Goal: Information Seeking & Learning: Understand process/instructions

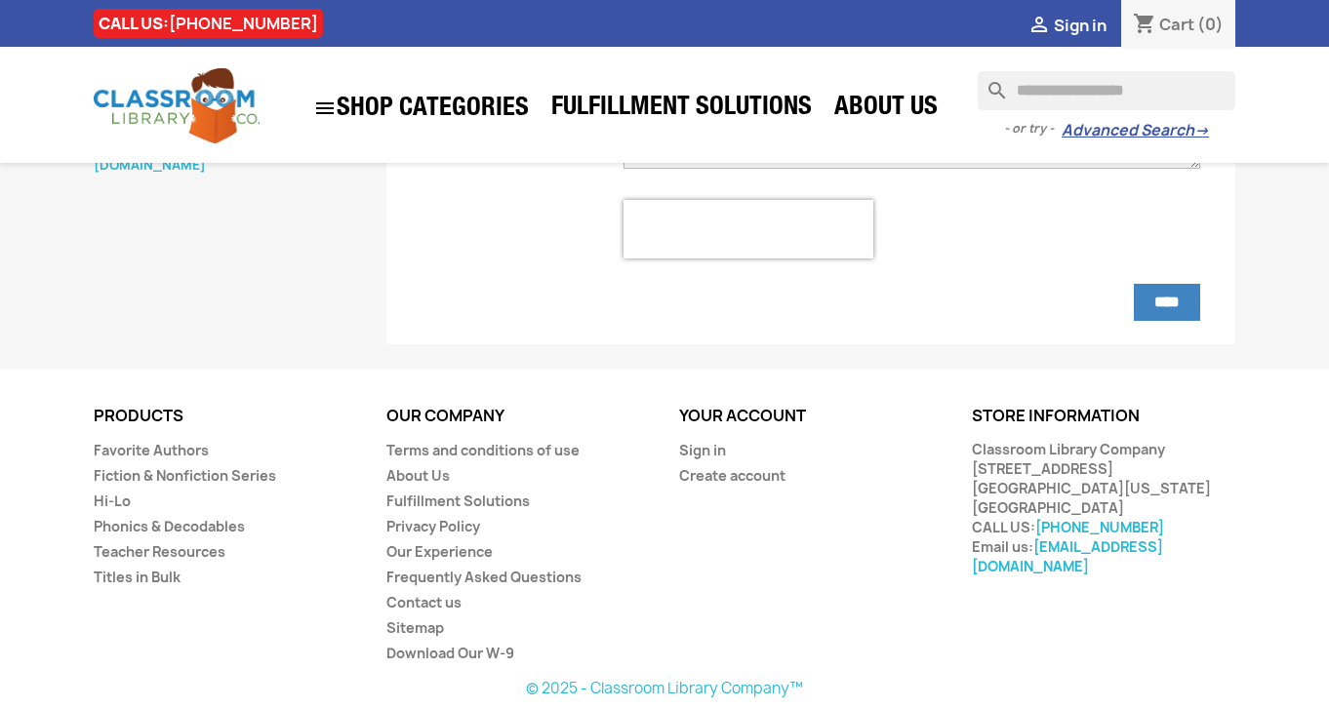
scroll to position [372, 0]
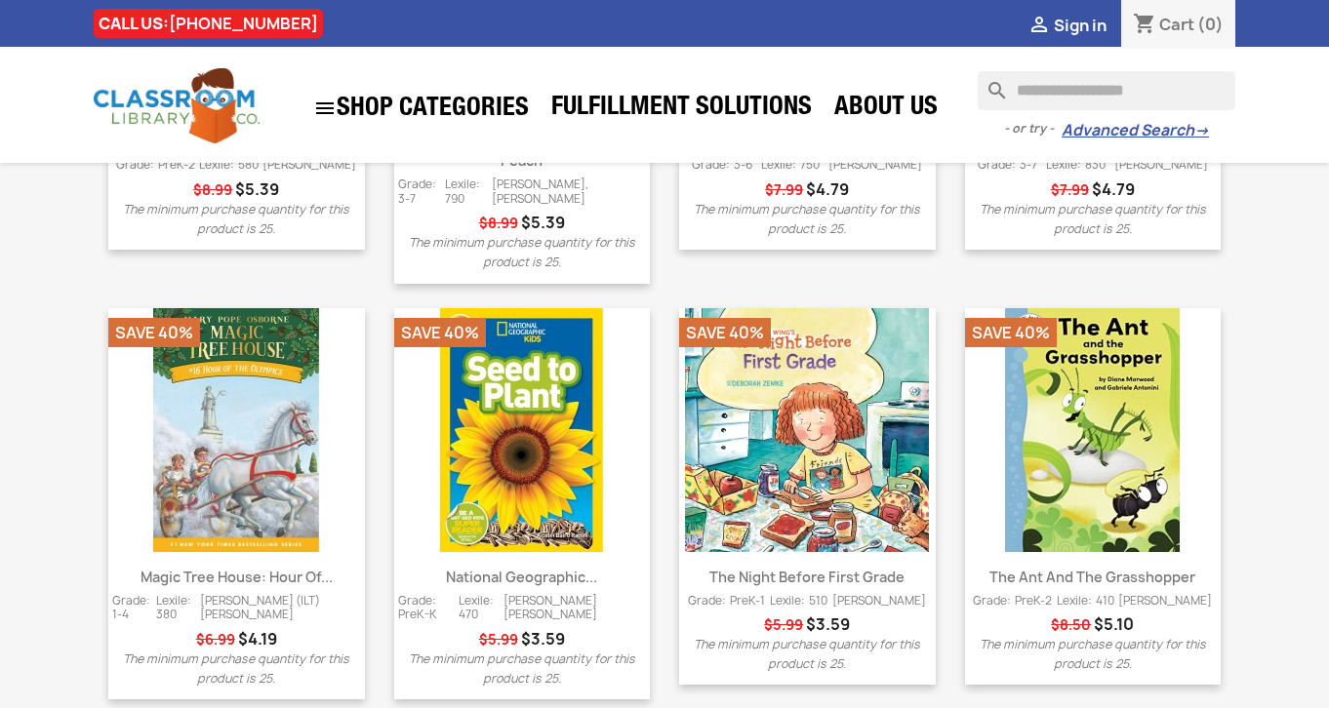
scroll to position [2681, 0]
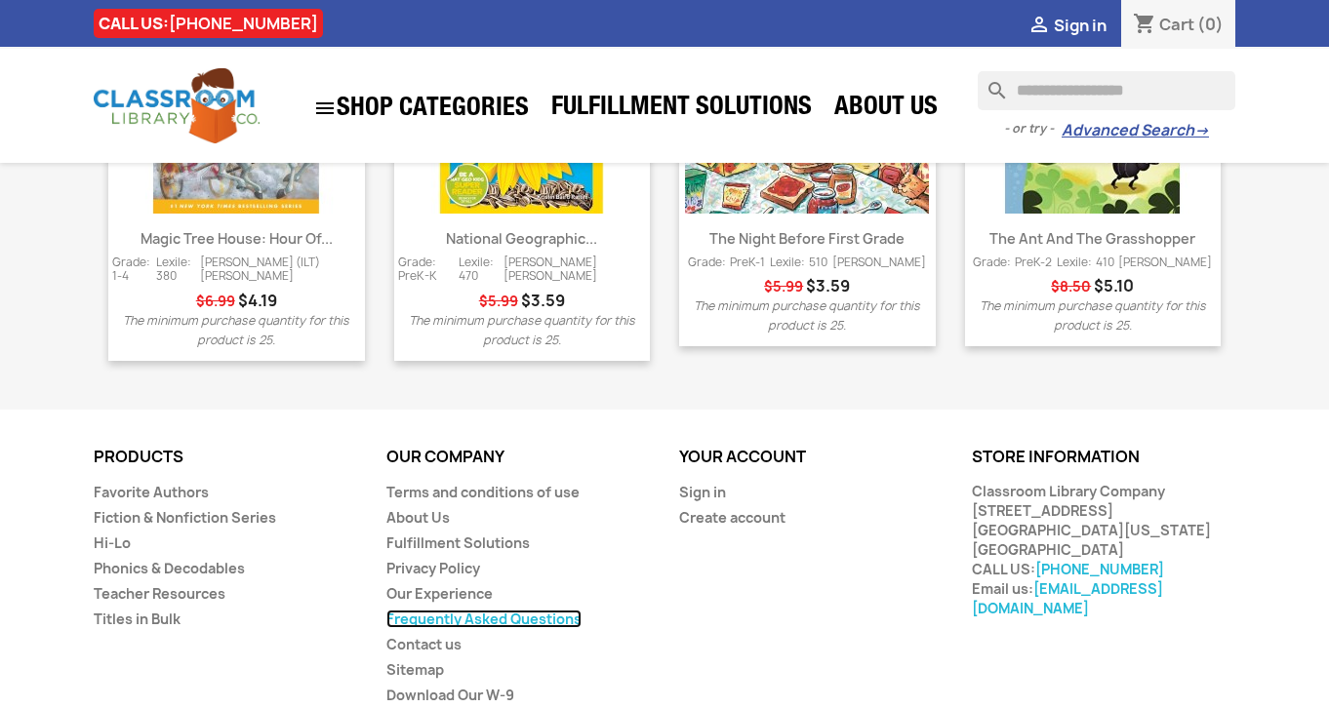
click at [522, 610] on link "Frequently Asked Questions" at bounding box center [483, 619] width 195 height 19
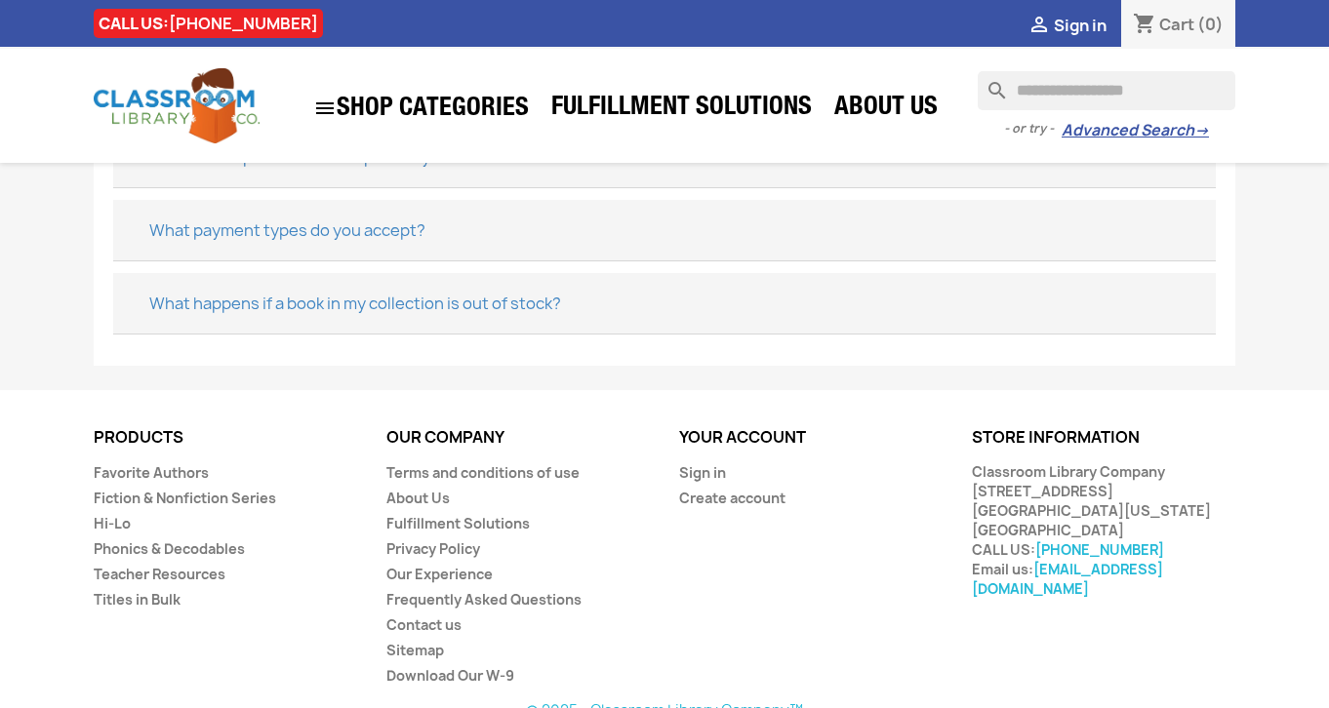
scroll to position [1041, 0]
